Goal: Find specific page/section: Find specific page/section

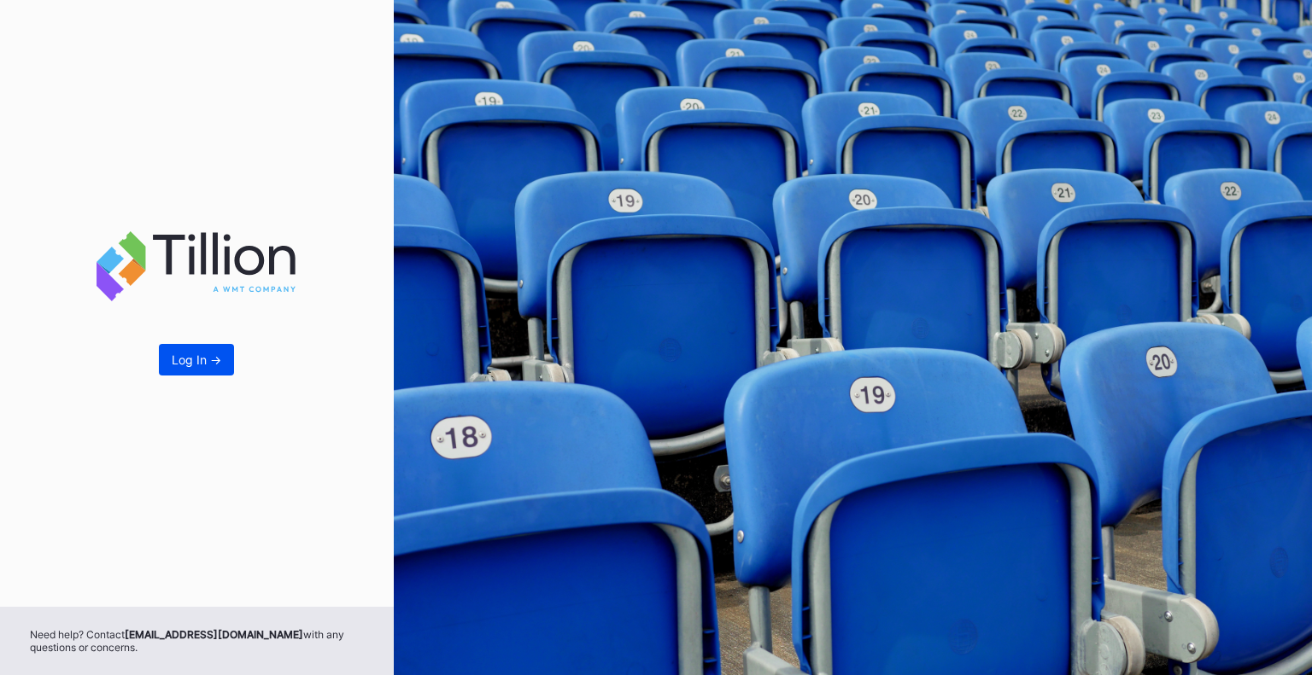
click at [184, 371] on button "Log In ->" at bounding box center [196, 360] width 75 height 32
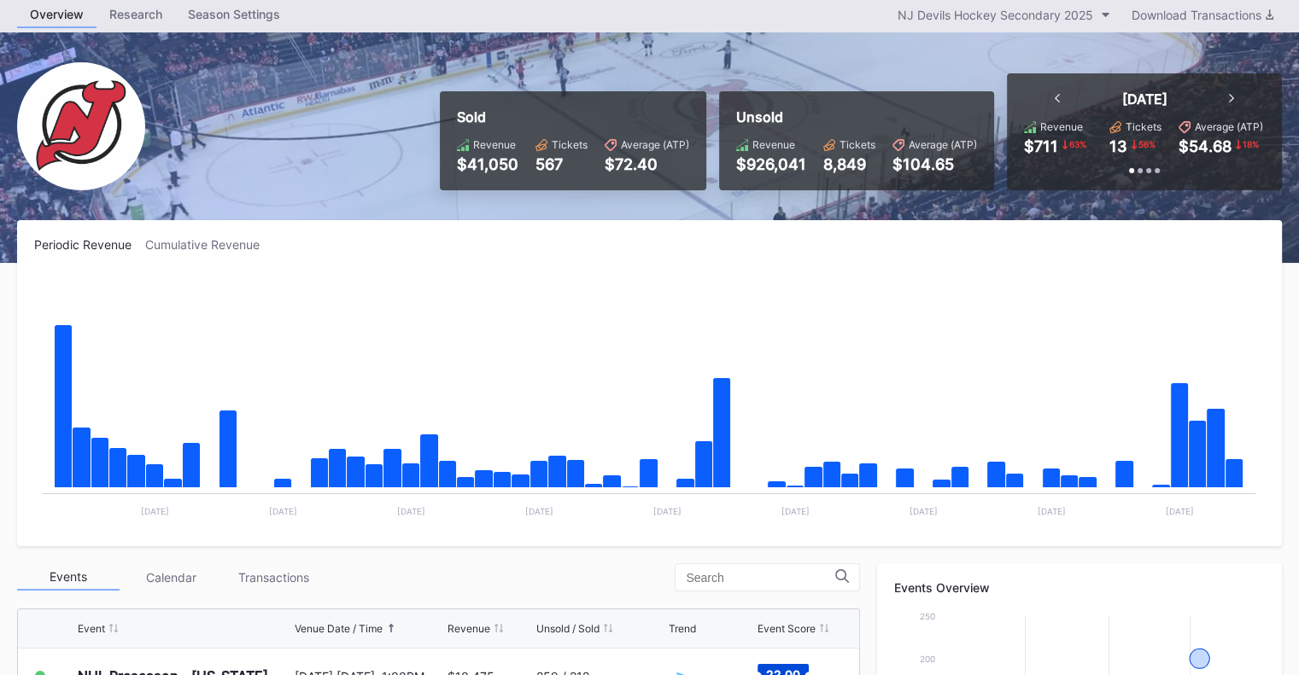
scroll to position [171, 0]
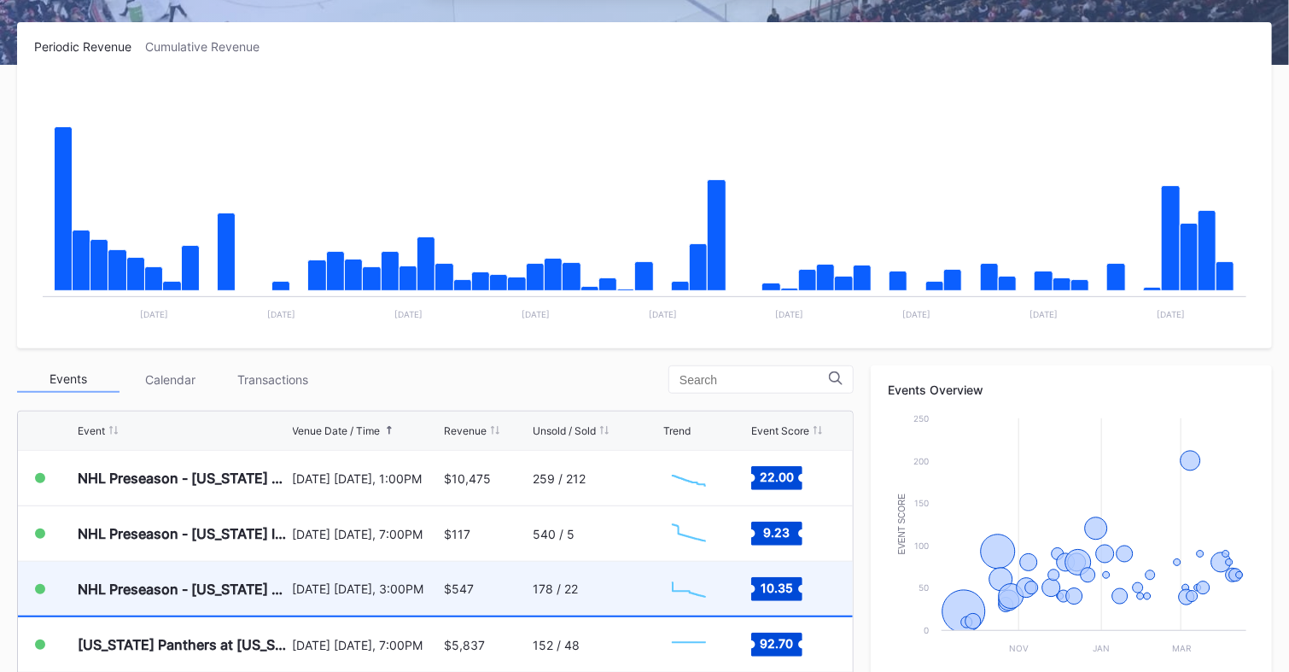
scroll to position [342, 0]
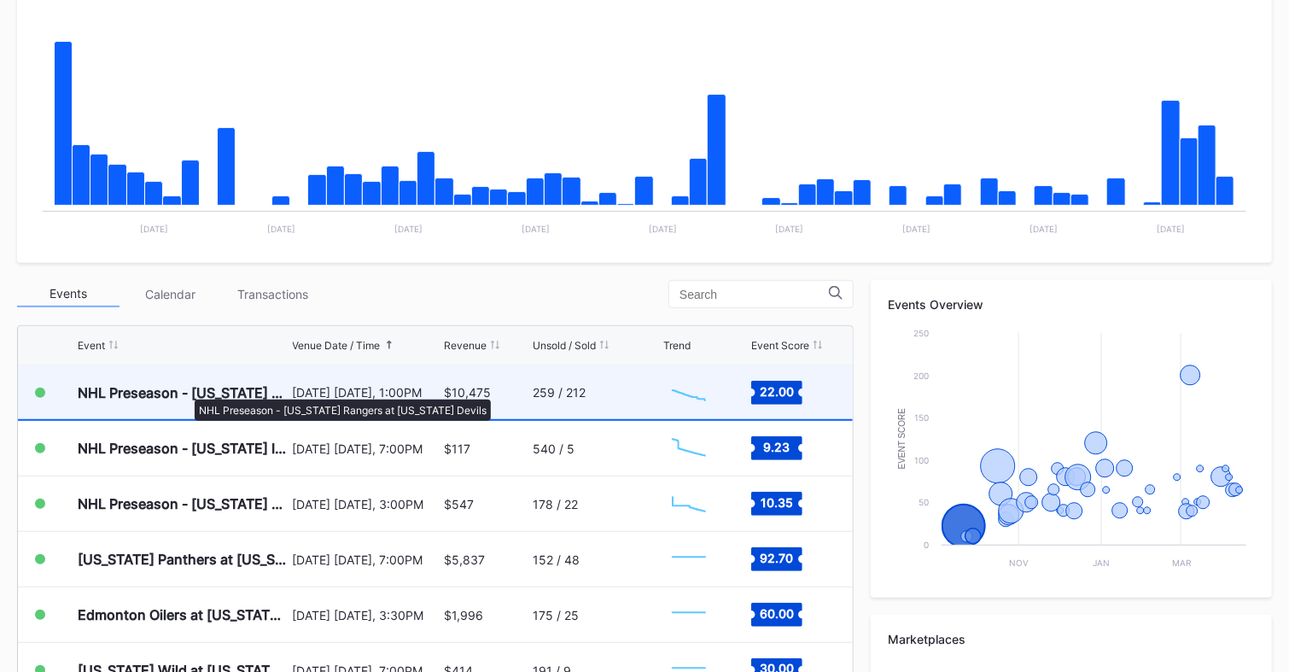
click at [186, 391] on div "NHL Preseason - [US_STATE] Rangers at [US_STATE] Devils" at bounding box center [183, 392] width 211 height 17
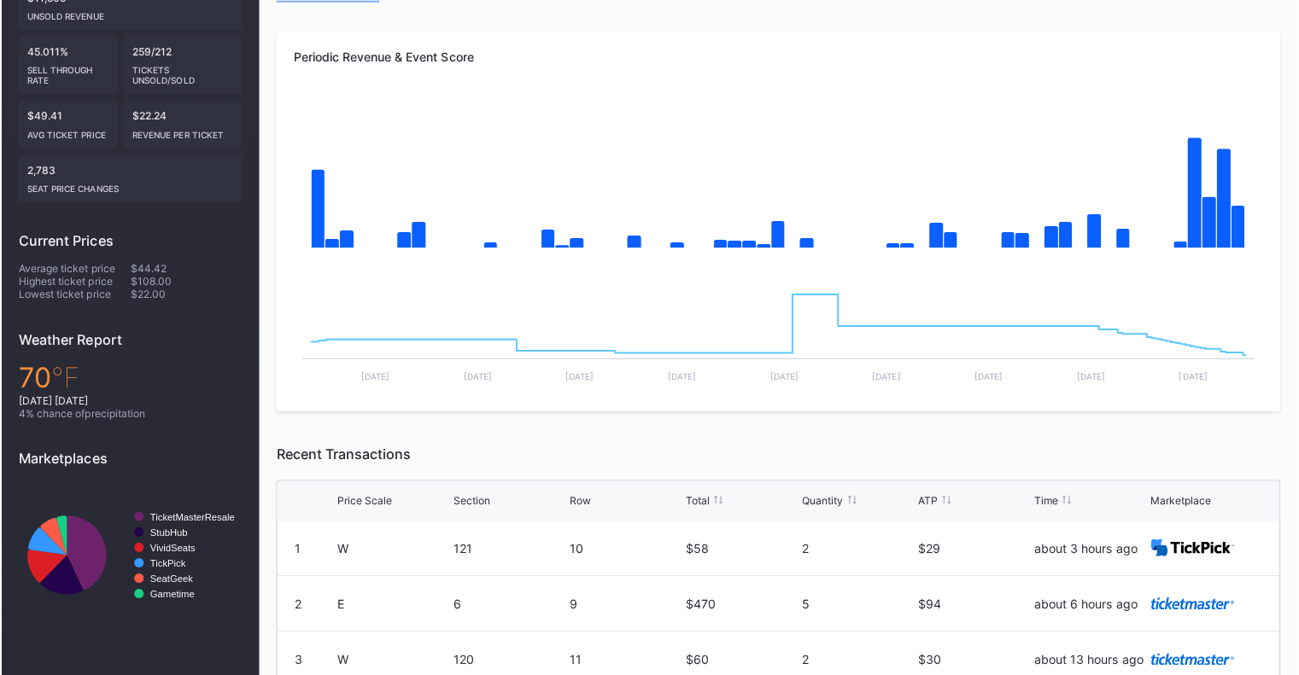
scroll to position [90, 0]
